Goal: Task Accomplishment & Management: Complete application form

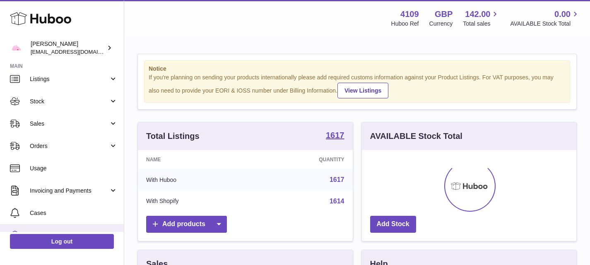
scroll to position [28, 0]
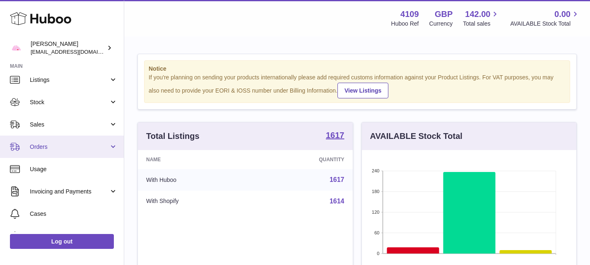
click at [110, 147] on link "Orders" at bounding box center [62, 147] width 124 height 22
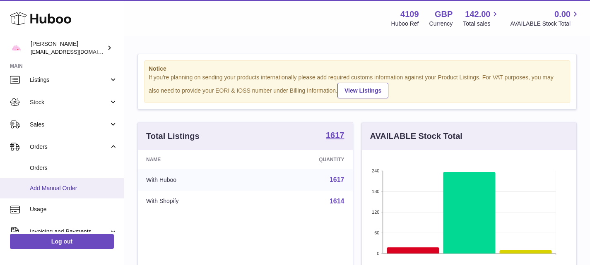
click at [57, 188] on span "Add Manual Order" at bounding box center [74, 189] width 88 height 8
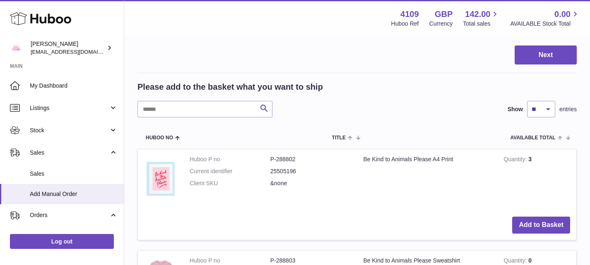
scroll to position [109, 0]
click at [217, 110] on input "text" at bounding box center [204, 109] width 135 height 17
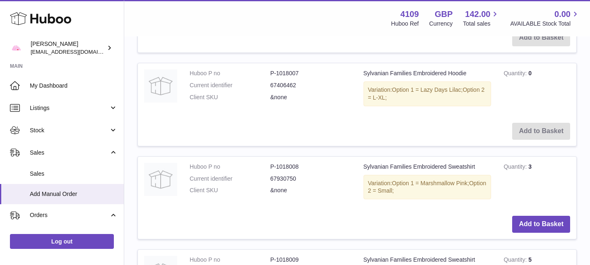
scroll to position [493, 0]
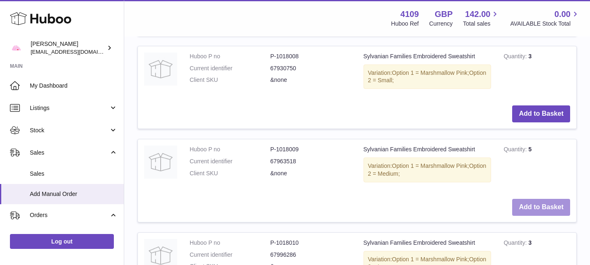
click at [543, 212] on button "Add to Basket" at bounding box center [541, 207] width 58 height 17
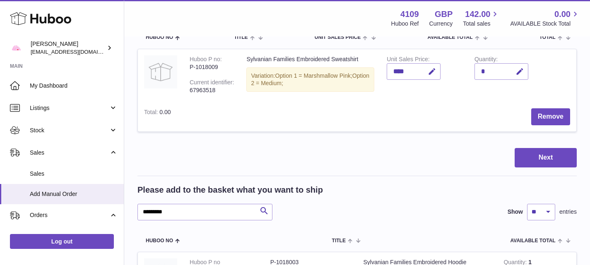
scroll to position [128, 0]
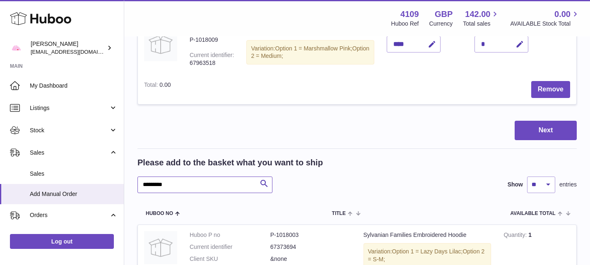
click at [186, 185] on input "*********" at bounding box center [204, 185] width 135 height 17
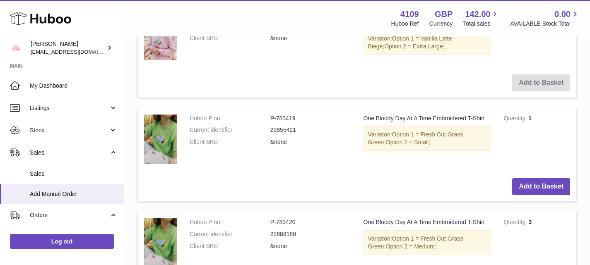
scroll to position [1027, 0]
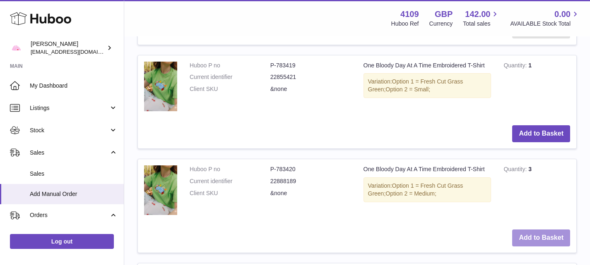
type input "******"
click at [538, 240] on button "Add to Basket" at bounding box center [541, 238] width 58 height 17
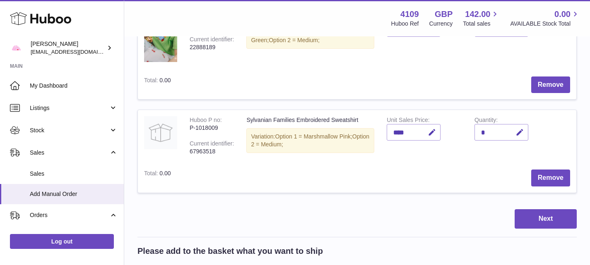
scroll to position [146, 0]
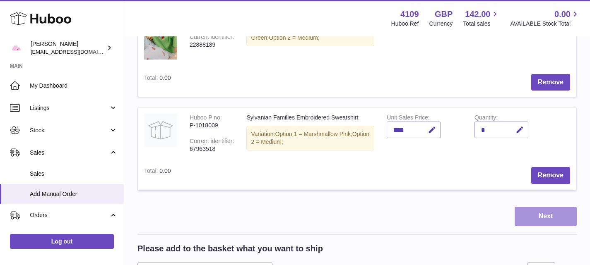
click at [544, 218] on button "Next" at bounding box center [546, 216] width 62 height 19
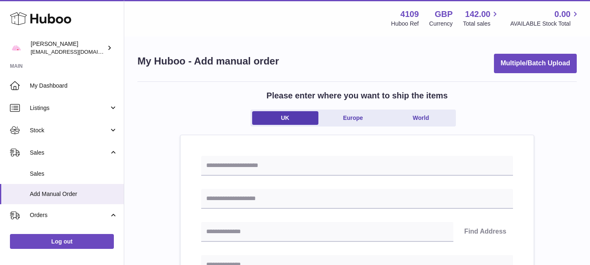
scroll to position [89, 0]
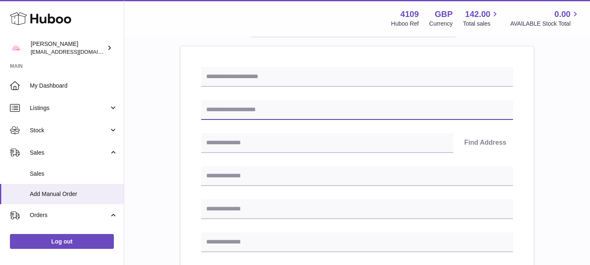
click at [244, 108] on input "text" at bounding box center [357, 110] width 312 height 20
type input "**********"
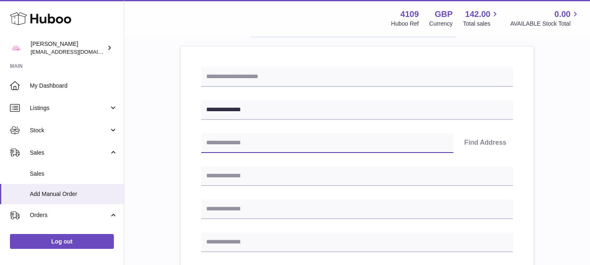
click at [241, 141] on input "text" at bounding box center [327, 143] width 252 height 20
type input "********"
click at [493, 141] on button "Find Address" at bounding box center [485, 143] width 55 height 20
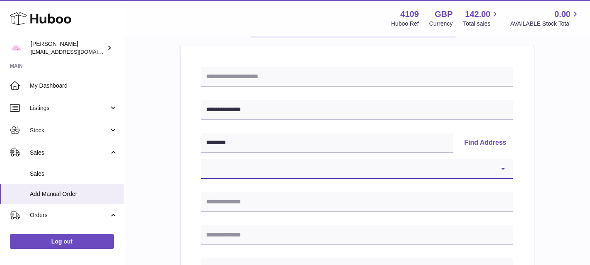
click at [322, 171] on select "**********" at bounding box center [357, 169] width 312 height 20
select select "**"
click at [201, 159] on select "**********" at bounding box center [357, 169] width 312 height 20
type input "**********"
type input "*****"
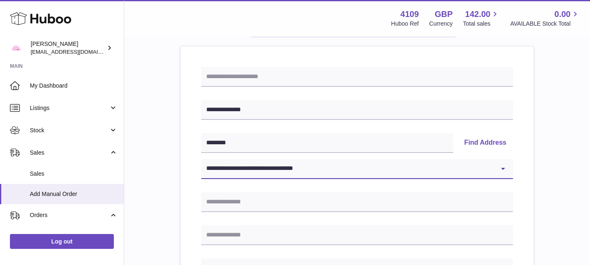
type input "********"
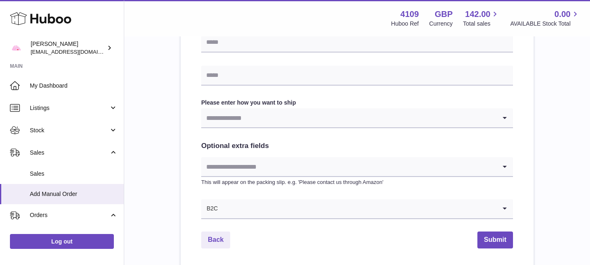
scroll to position [414, 0]
click at [222, 122] on input "Search for option" at bounding box center [348, 118] width 295 height 19
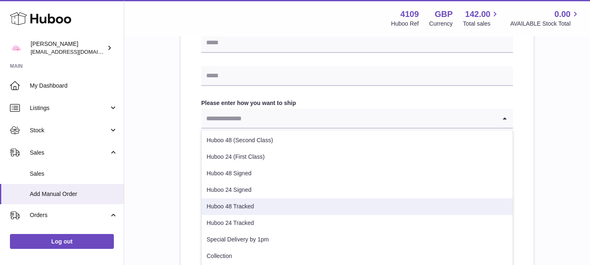
click at [243, 209] on li "Huboo 48 Tracked" at bounding box center [357, 207] width 311 height 17
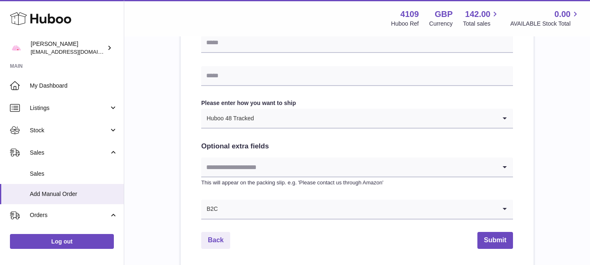
click at [249, 124] on div "Huboo 48 Tracked" at bounding box center [348, 118] width 295 height 19
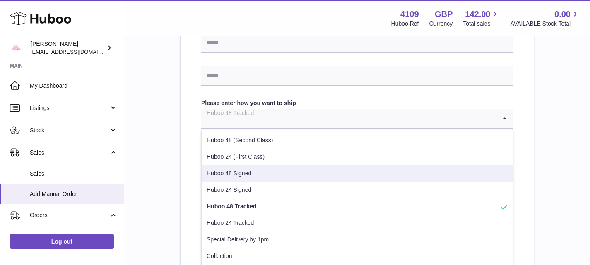
scroll to position [0, 0]
click at [241, 173] on li "Huboo 48 Signed" at bounding box center [357, 174] width 311 height 17
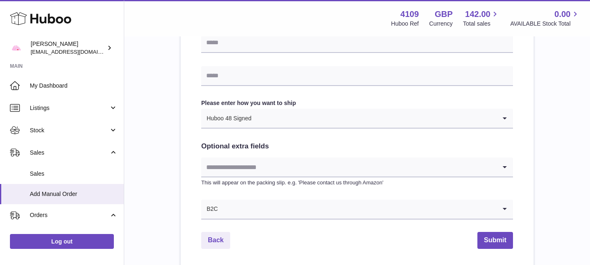
click at [231, 144] on h2 "Optional extra fields" at bounding box center [357, 147] width 312 height 10
click at [233, 125] on div "Huboo 48 Signed" at bounding box center [348, 118] width 295 height 19
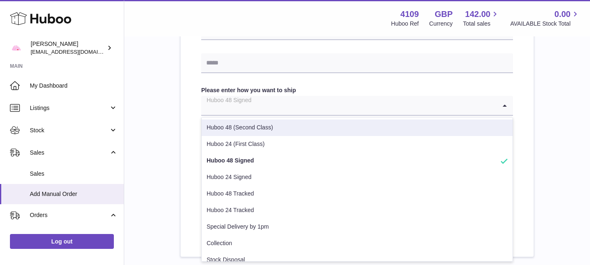
click at [244, 127] on li "Huboo 48 (Second Class)" at bounding box center [357, 128] width 311 height 17
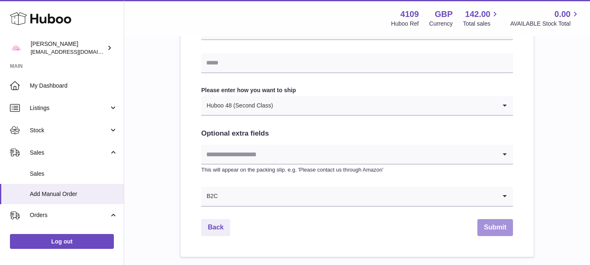
click at [496, 228] on button "Submit" at bounding box center [495, 227] width 36 height 17
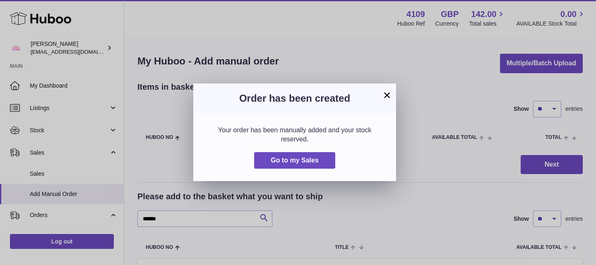
click at [389, 94] on button "×" at bounding box center [387, 95] width 10 height 10
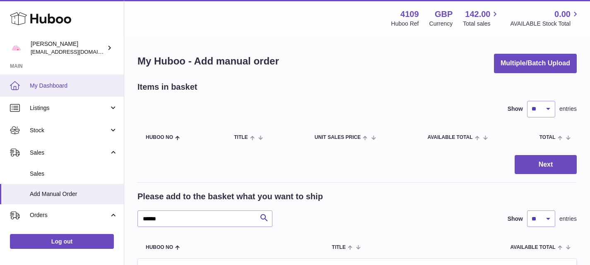
click at [56, 84] on span "My Dashboard" at bounding box center [74, 86] width 88 height 8
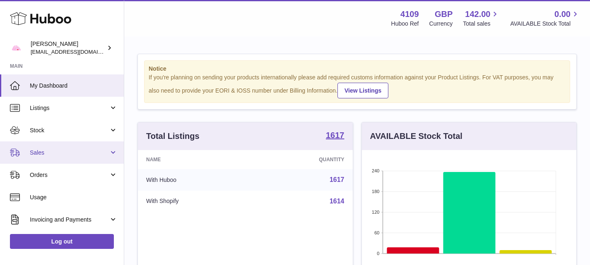
drag, startPoint x: 291, startPoint y: 2, endPoint x: 46, endPoint y: 153, distance: 287.8
click at [46, 153] on span "Sales" at bounding box center [69, 153] width 79 height 8
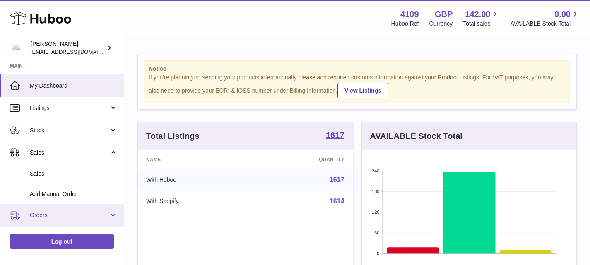
click at [43, 214] on span "Orders" at bounding box center [69, 216] width 79 height 8
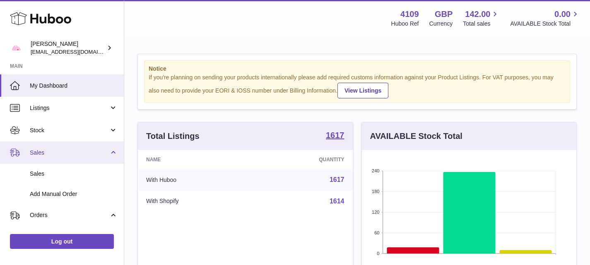
scroll to position [73, 0]
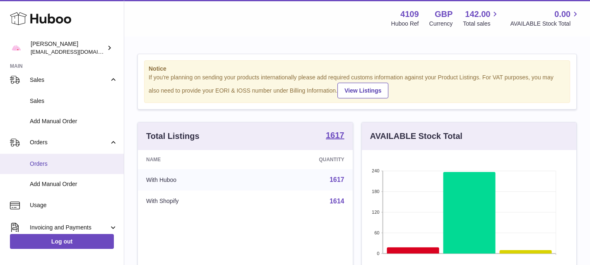
click at [37, 165] on span "Orders" at bounding box center [74, 164] width 88 height 8
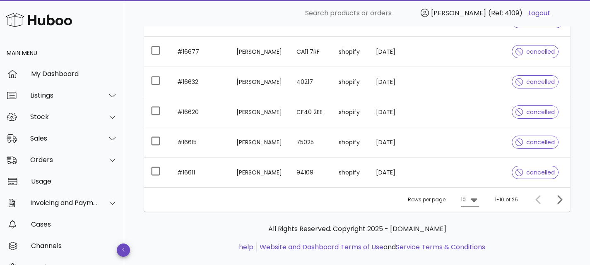
scroll to position [270, 0]
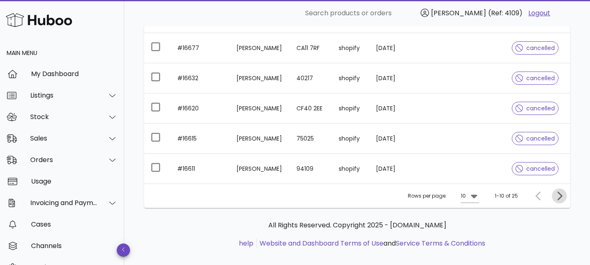
click at [557, 197] on icon "Next page" at bounding box center [559, 196] width 10 height 10
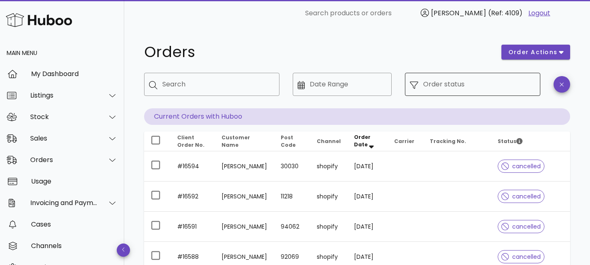
click at [439, 89] on input "Order status" at bounding box center [479, 84] width 112 height 13
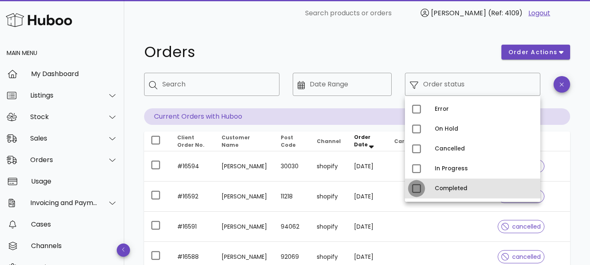
click at [417, 191] on div at bounding box center [417, 189] width 14 height 14
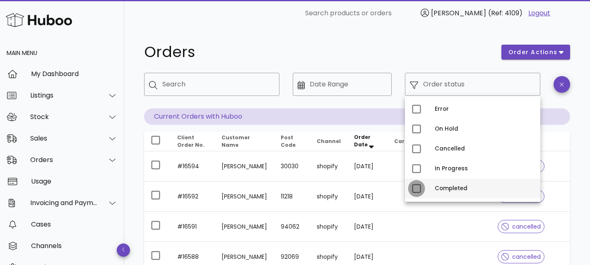
type input "**********"
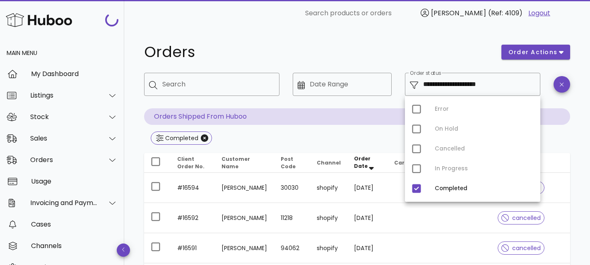
click at [412, 58] on h1 "Orders" at bounding box center [317, 52] width 347 height 15
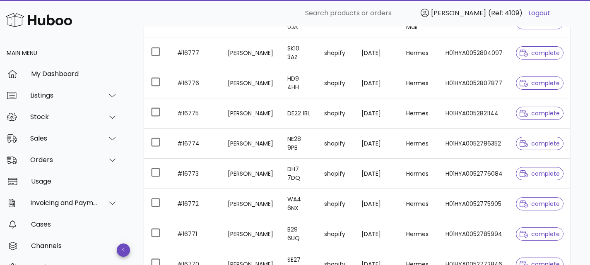
scroll to position [301, 0]
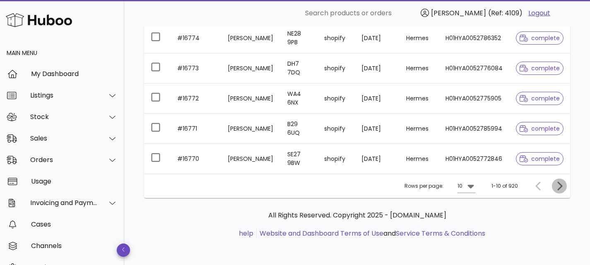
click at [558, 186] on icon "Next page" at bounding box center [559, 186] width 10 height 10
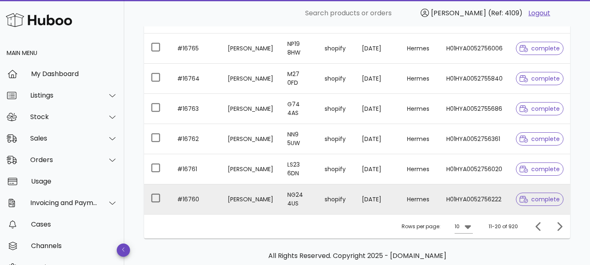
scroll to position [263, 0]
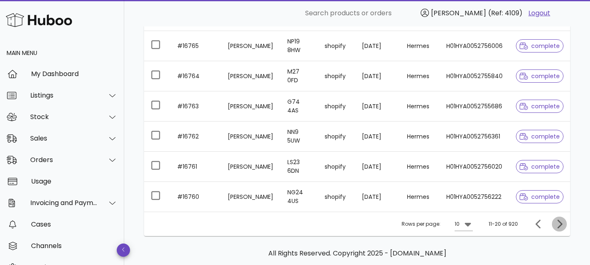
click at [559, 223] on icon "Next page" at bounding box center [559, 224] width 10 height 10
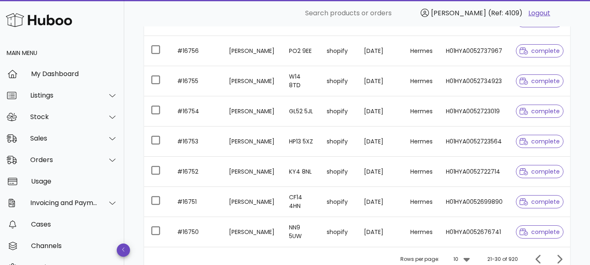
scroll to position [301, 0]
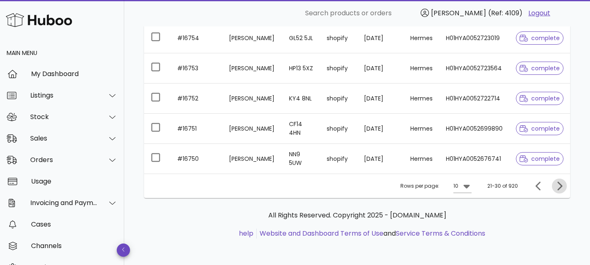
click at [560, 186] on icon "Next page" at bounding box center [559, 186] width 10 height 10
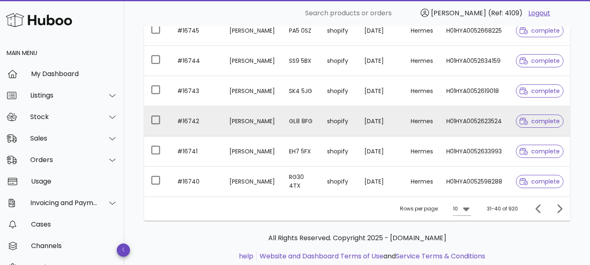
scroll to position [301, 0]
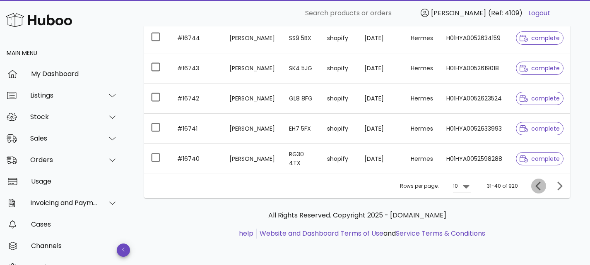
click at [541, 190] on icon "Previous page" at bounding box center [539, 186] width 10 height 10
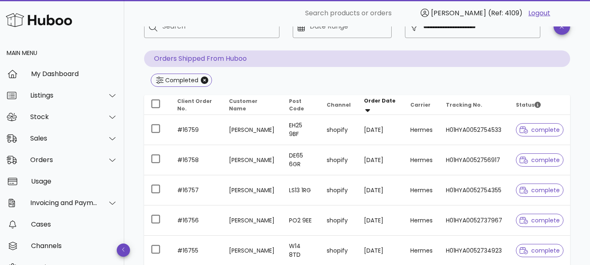
scroll to position [301, 0]
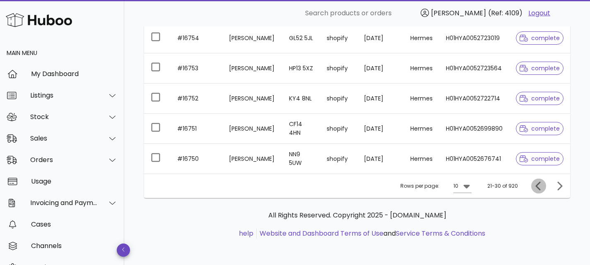
click at [536, 183] on icon "Previous page" at bounding box center [539, 186] width 10 height 10
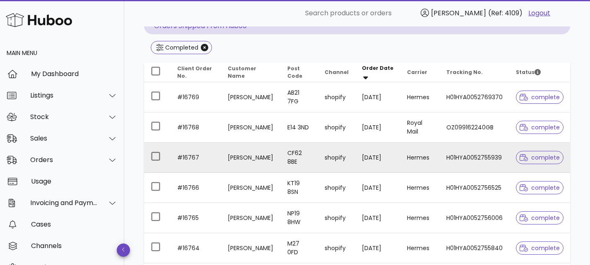
scroll to position [301, 0]
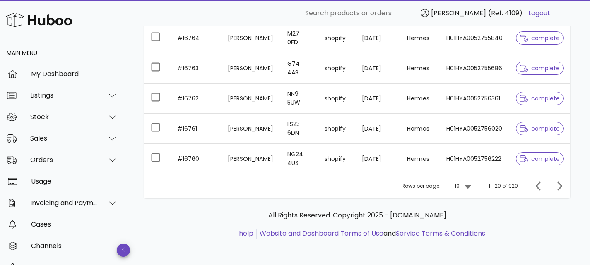
click at [539, 194] on div "Rows per page: 10 11-20 of 920" at bounding box center [357, 186] width 426 height 24
click at [538, 188] on icon "Previous page" at bounding box center [538, 186] width 5 height 9
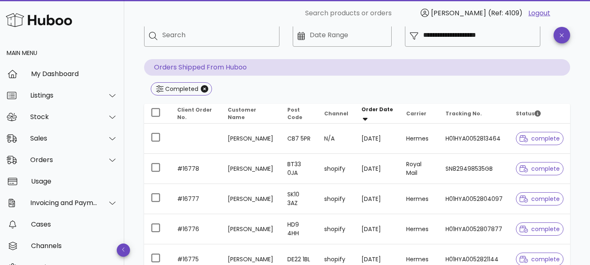
scroll to position [48, 0]
